Goal: Task Accomplishment & Management: Manage account settings

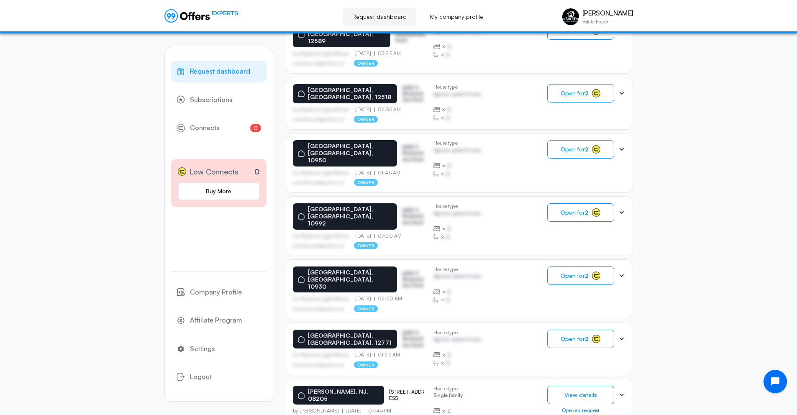
scroll to position [421, 0]
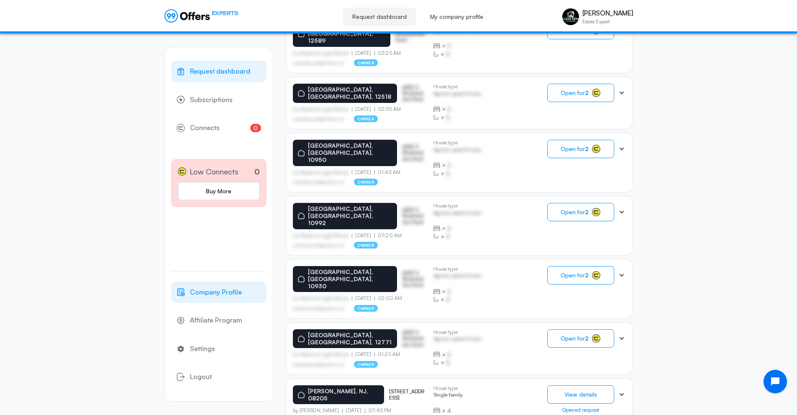
click at [222, 292] on span "Company Profile" at bounding box center [216, 292] width 52 height 11
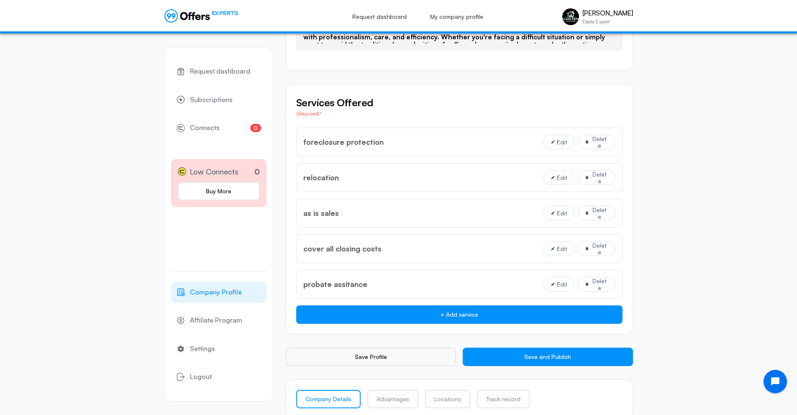
scroll to position [600, 0]
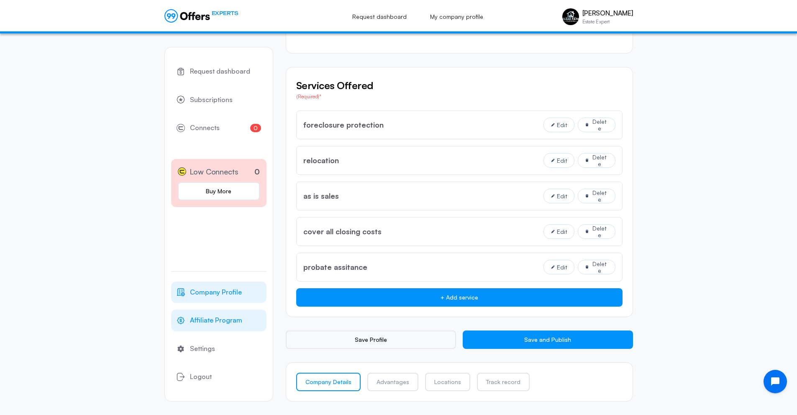
click at [239, 322] on span "Affiliate Program" at bounding box center [216, 320] width 52 height 11
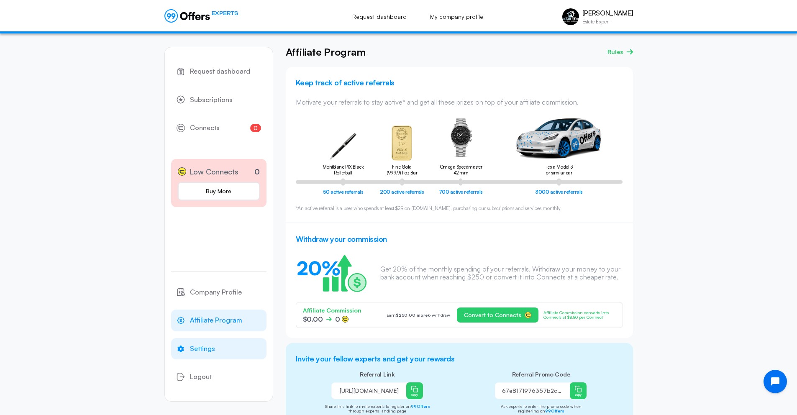
click at [225, 345] on link "Settings" at bounding box center [218, 349] width 95 height 22
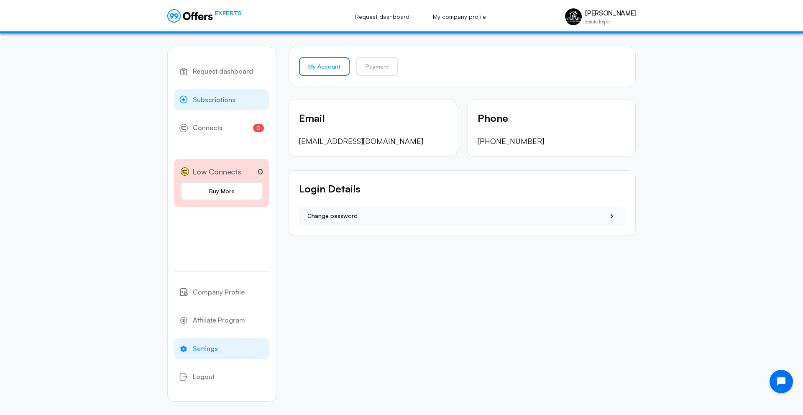
click at [239, 103] on link "Subscriptions" at bounding box center [221, 100] width 95 height 22
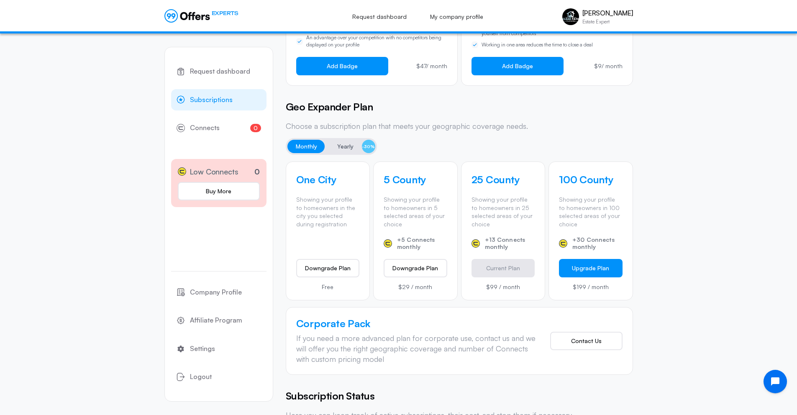
scroll to position [221, 0]
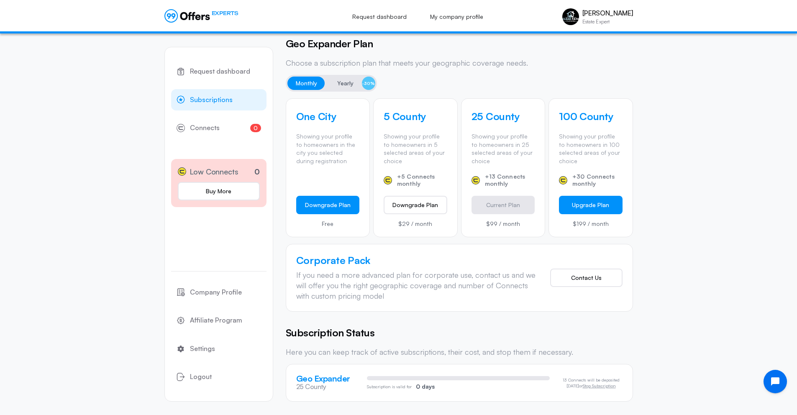
click at [344, 206] on button "Downgrade Plan" at bounding box center [328, 205] width 64 height 18
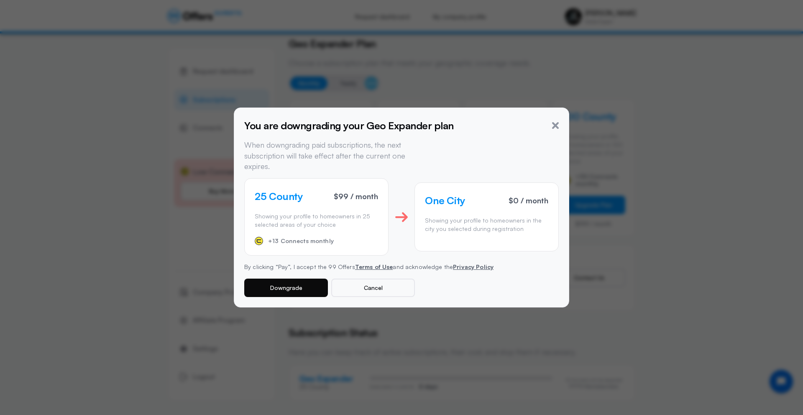
click at [309, 284] on button "Downgrade" at bounding box center [286, 287] width 84 height 18
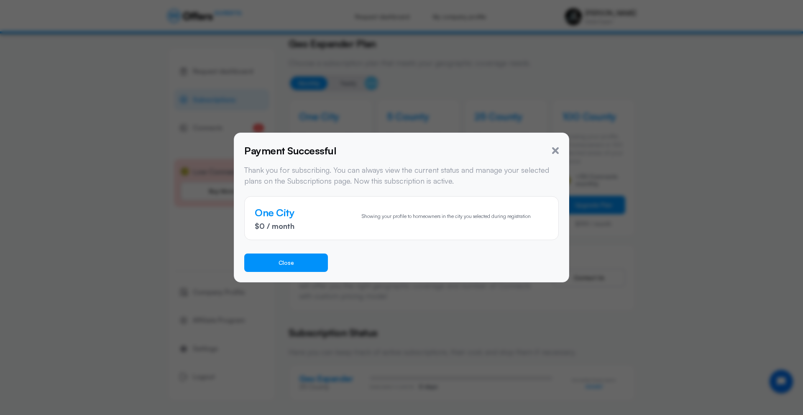
click at [314, 267] on button "Close" at bounding box center [286, 262] width 84 height 18
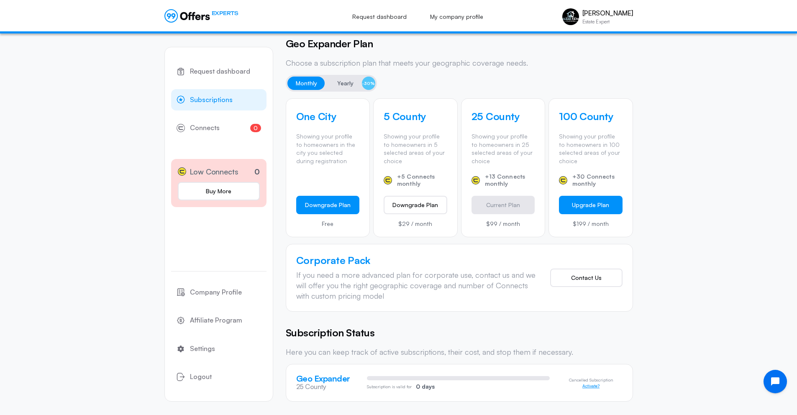
scroll to position [220, 0]
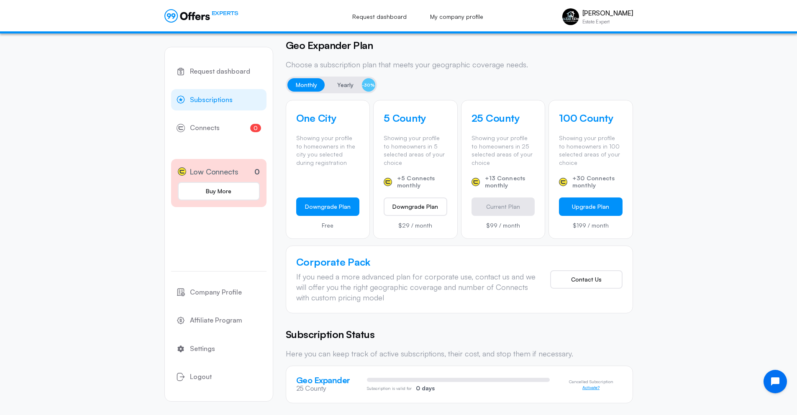
click at [339, 205] on button "Downgrade Plan" at bounding box center [328, 206] width 64 height 18
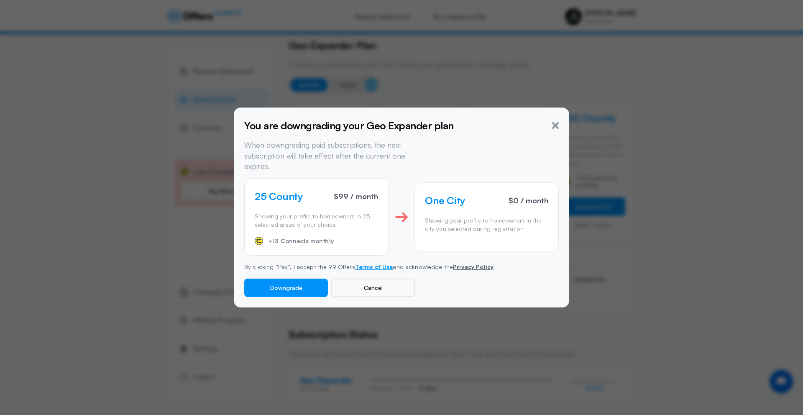
click at [360, 263] on link "Terms of Use" at bounding box center [374, 266] width 38 height 7
click at [303, 285] on button "Downgrade" at bounding box center [286, 287] width 84 height 18
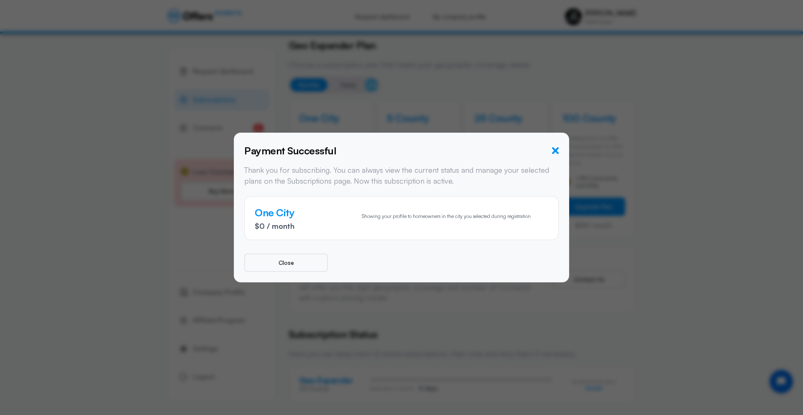
click at [554, 151] on icon "button" at bounding box center [555, 150] width 7 height 7
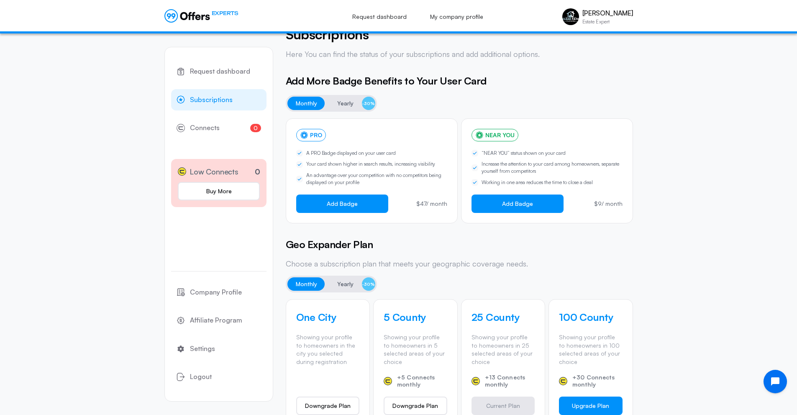
scroll to position [0, 0]
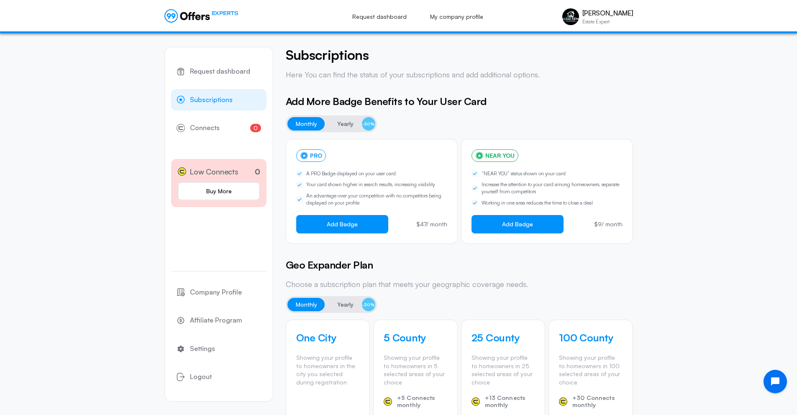
click at [179, 18] on icon at bounding box center [187, 15] width 46 height 13
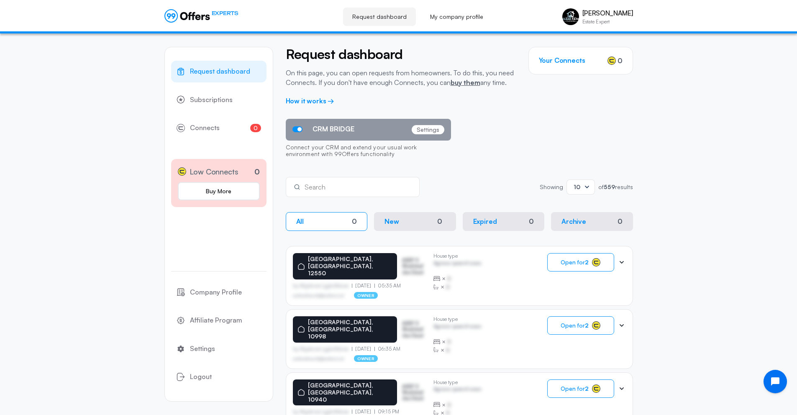
scroll to position [158, 0]
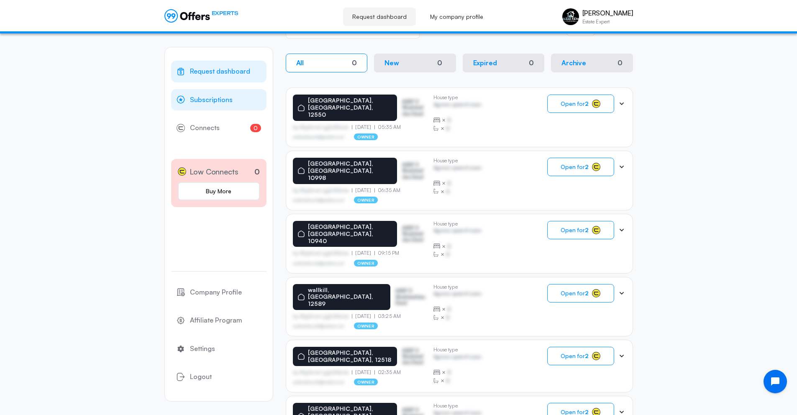
click at [217, 98] on span "Subscriptions" at bounding box center [211, 100] width 43 height 11
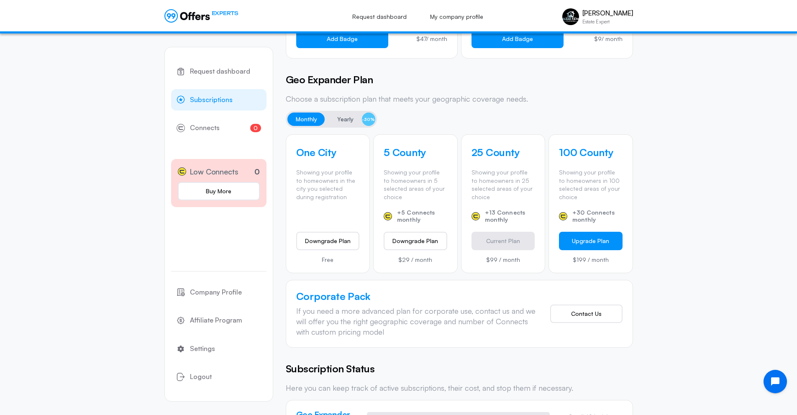
scroll to position [221, 0]
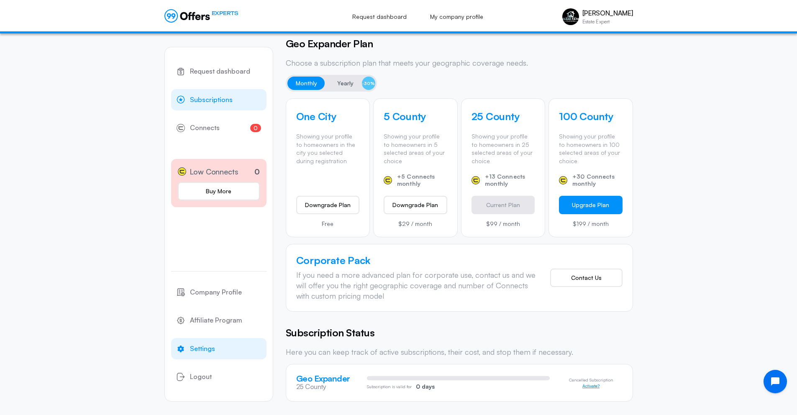
click at [213, 353] on span "Settings" at bounding box center [202, 348] width 25 height 11
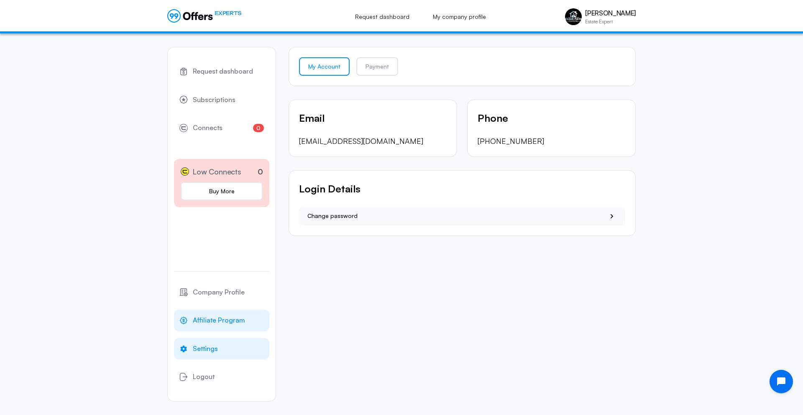
click at [213, 315] on span "Affiliate Program" at bounding box center [219, 320] width 52 height 11
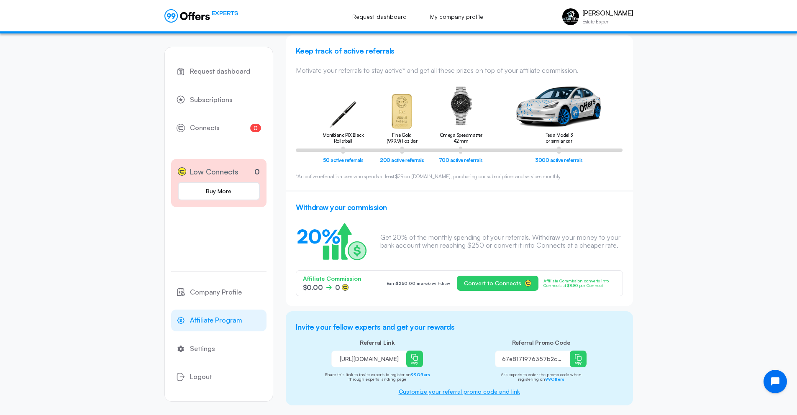
scroll to position [36, 0]
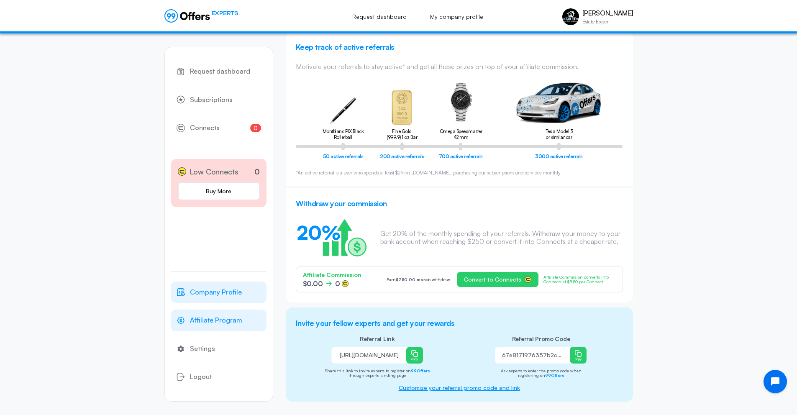
click at [223, 292] on span "Company Profile" at bounding box center [216, 292] width 52 height 11
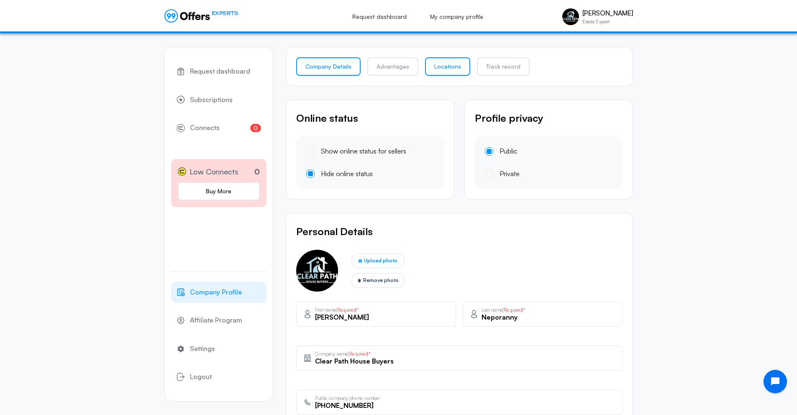
click at [451, 71] on link "Locations" at bounding box center [447, 66] width 45 height 18
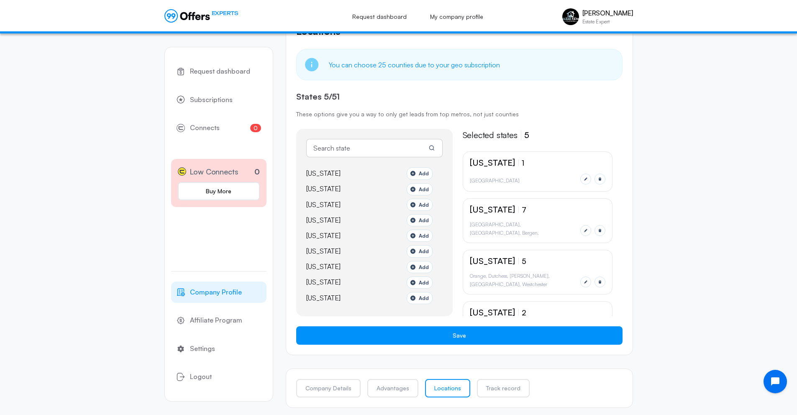
scroll to position [79, 0]
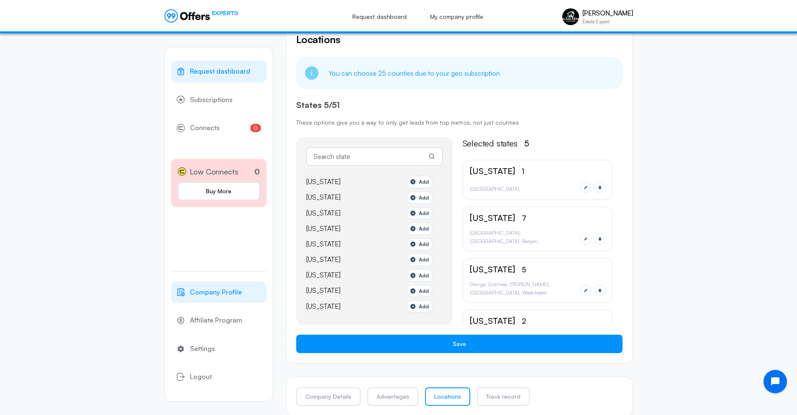
click at [224, 74] on span "Request dashboard" at bounding box center [220, 71] width 60 height 11
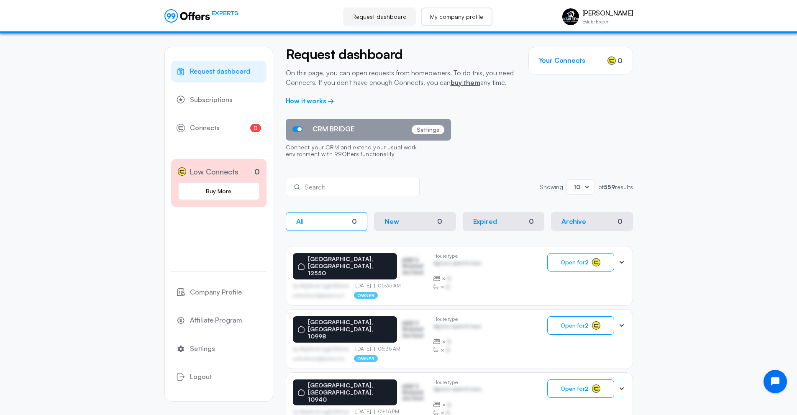
click at [452, 20] on link "My company profile" at bounding box center [457, 17] width 72 height 18
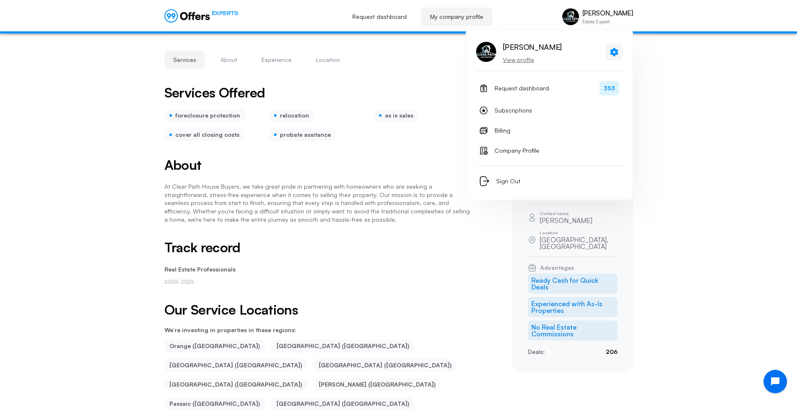
click at [609, 51] on icon at bounding box center [614, 52] width 10 height 10
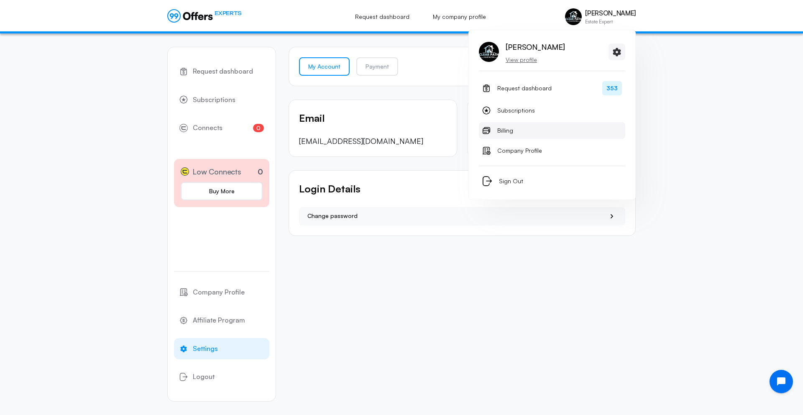
click at [495, 133] on link "Billing" at bounding box center [552, 130] width 146 height 17
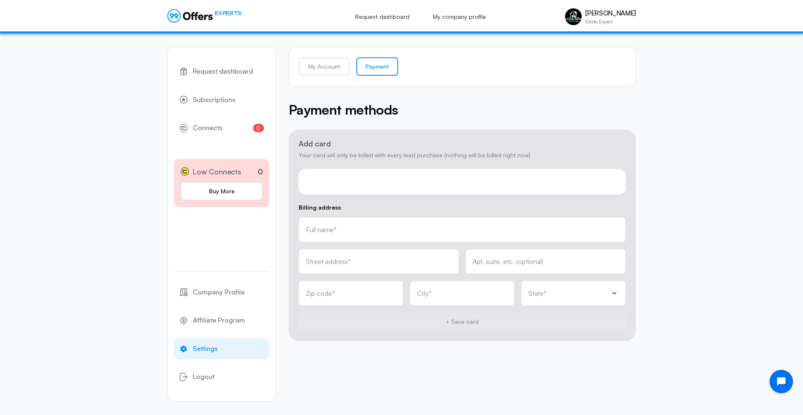
click at [443, 115] on div "Payment methods" at bounding box center [462, 110] width 347 height 20
click at [392, 135] on form "Add card Your card will only be billed with every lead purchase (nothing will b…" at bounding box center [462, 236] width 347 height 212
click at [332, 67] on link "My Account" at bounding box center [324, 66] width 51 height 18
